Goal: Find contact information: Find contact information

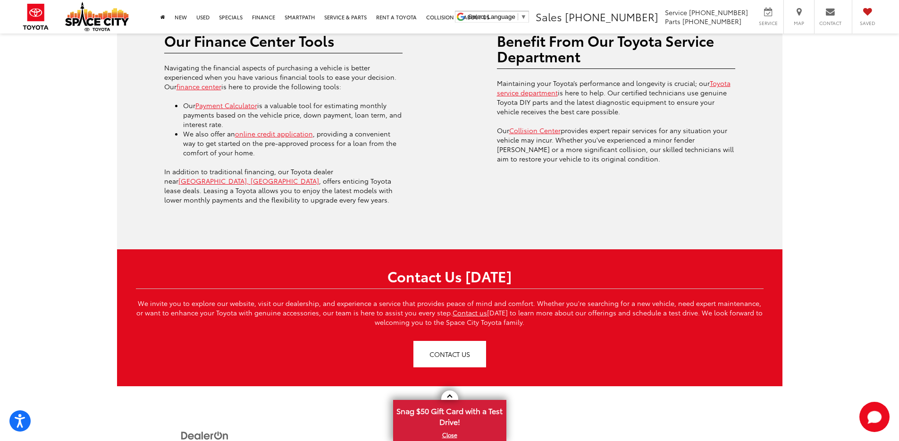
scroll to position [2421, 0]
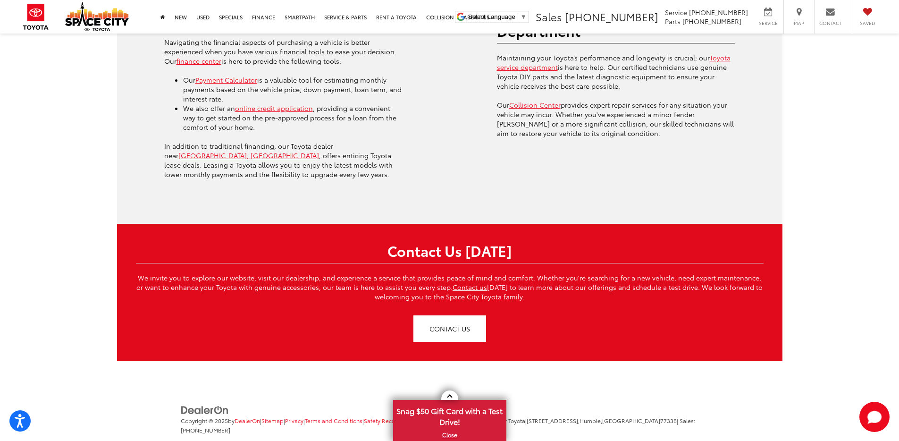
click at [551, 416] on span "[STREET_ADDRESS]," at bounding box center [553, 420] width 53 height 8
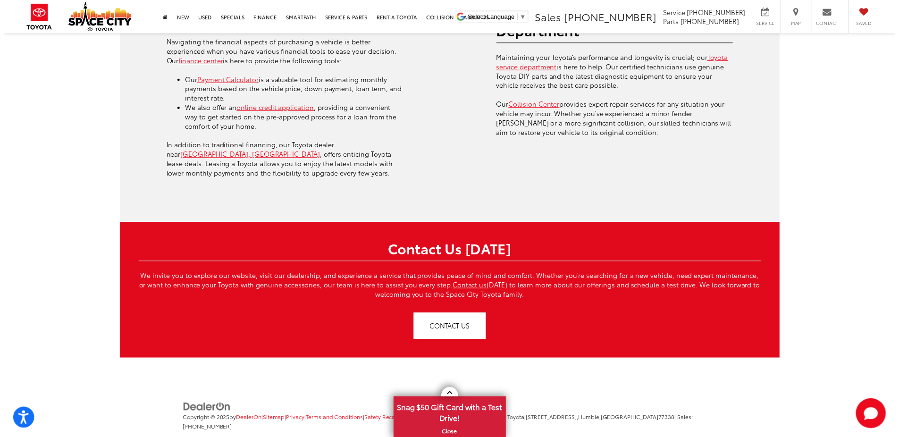
scroll to position [2338, 0]
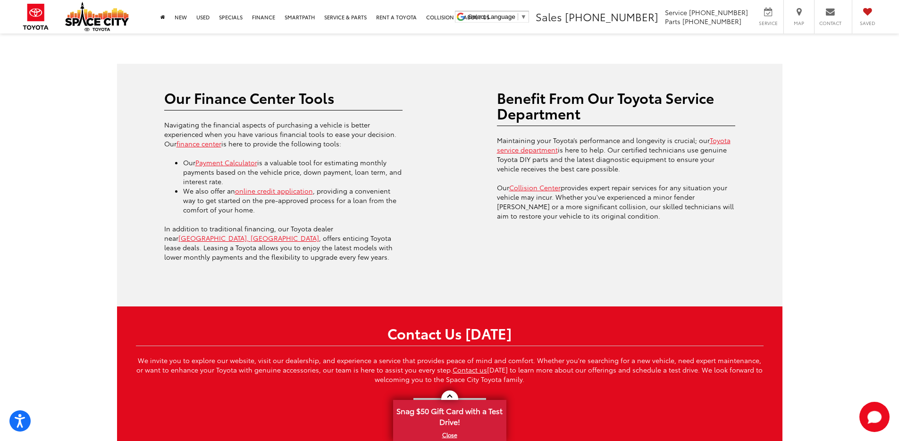
drag, startPoint x: 548, startPoint y: 400, endPoint x: 659, endPoint y: 396, distance: 111.0
copy span "[STREET_ADDRESS]"
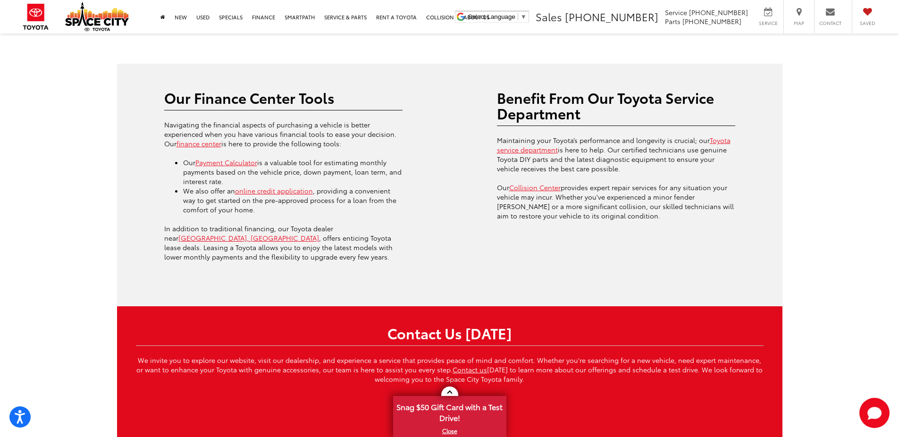
scroll to position [2421, 0]
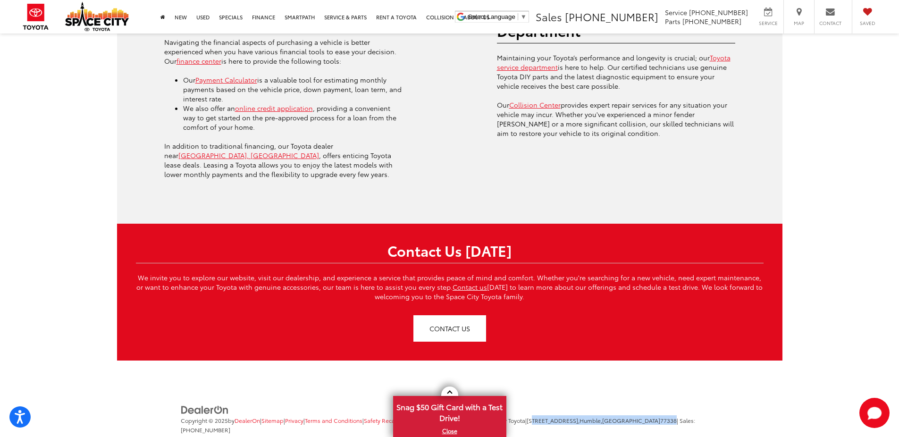
drag, startPoint x: 662, startPoint y: 398, endPoint x: 547, endPoint y: 397, distance: 115.2
click at [547, 416] on span "| Space City Toyota | [STREET_ADDRESS] | Sales: [PHONE_NUMBER]" at bounding box center [438, 424] width 515 height 17
copy span "[STREET_ADDRESS]"
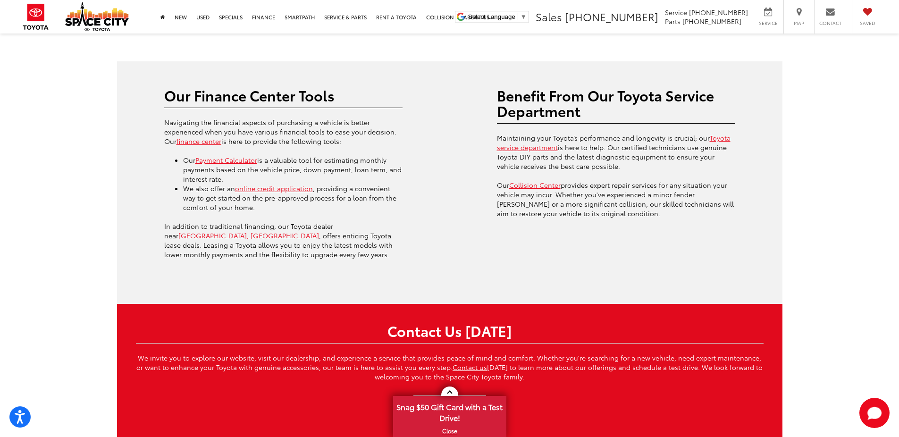
scroll to position [2342, 0]
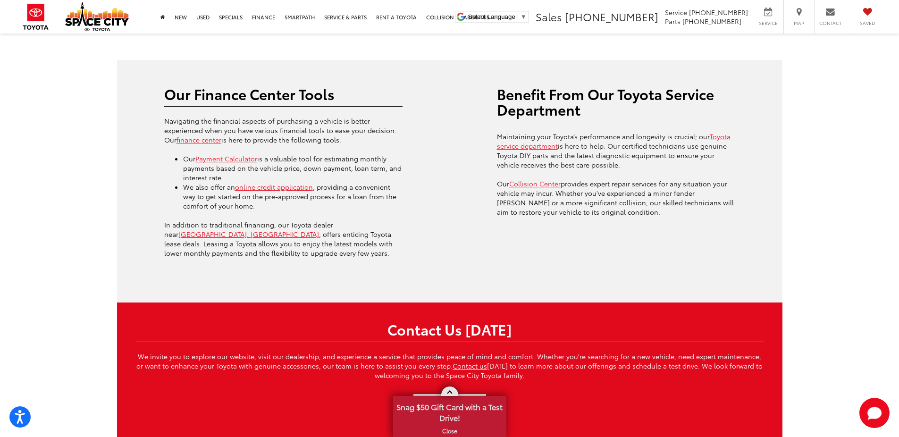
click at [449, 392] on span at bounding box center [449, 393] width 5 height 5
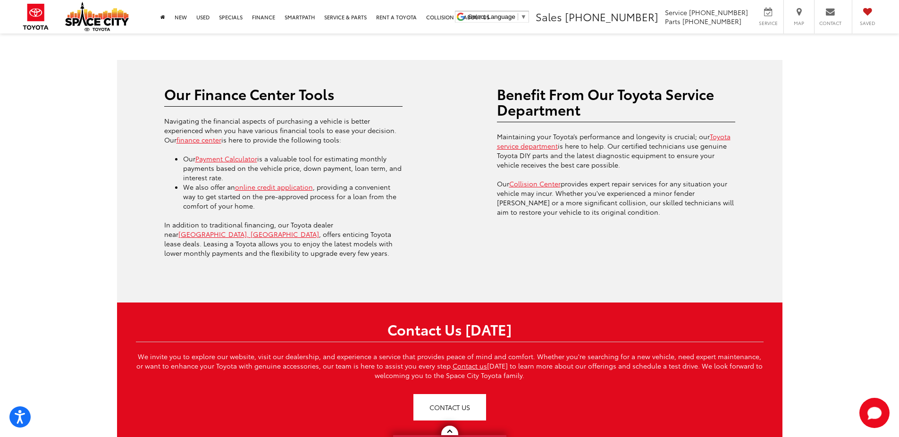
scroll to position [2425, 0]
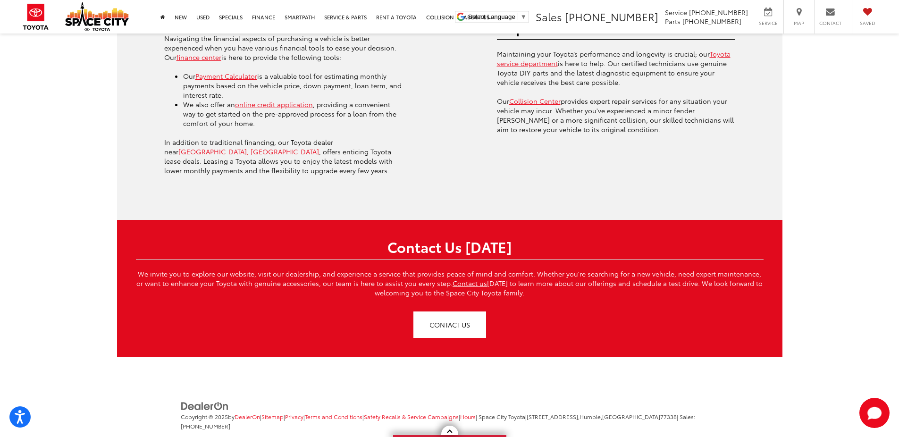
drag, startPoint x: 495, startPoint y: 397, endPoint x: 508, endPoint y: 396, distance: 13.2
click at [525, 413] on span "| Space City Toyota" at bounding box center [501, 417] width 50 height 8
copy span "Space City Toyot"
